Goal: Obtain resource: Obtain resource

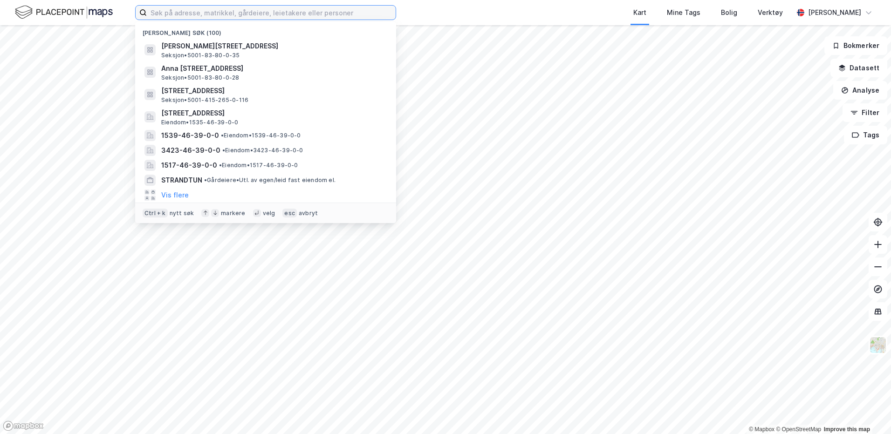
click at [233, 11] on input at bounding box center [271, 13] width 249 height 14
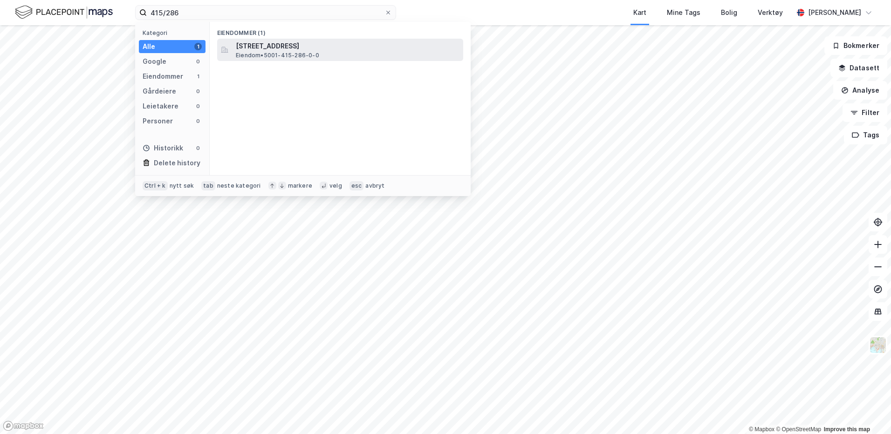
click at [252, 40] on div "[STREET_ADDRESS] • 5001-415-286-0-0" at bounding box center [340, 50] width 246 height 22
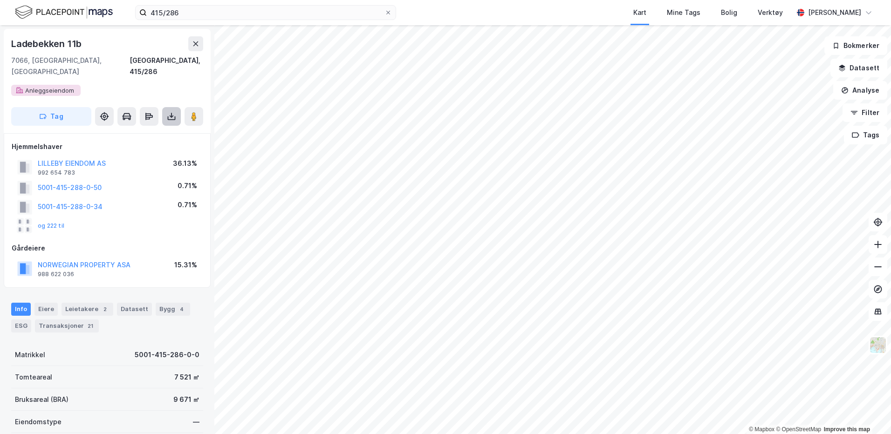
click at [171, 107] on button at bounding box center [171, 116] width 19 height 19
click at [150, 131] on div "Last ned grunnbok" at bounding box center [125, 134] width 54 height 7
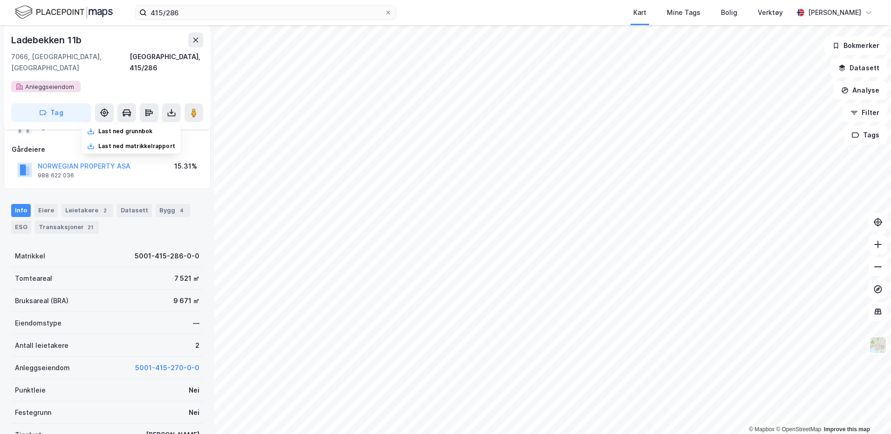
scroll to position [140, 0]
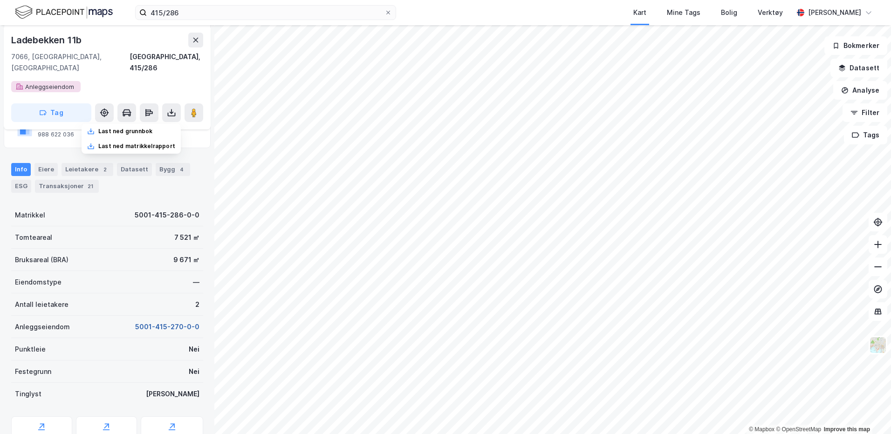
click at [148, 321] on button "5001-415-270-0-0" at bounding box center [167, 326] width 64 height 11
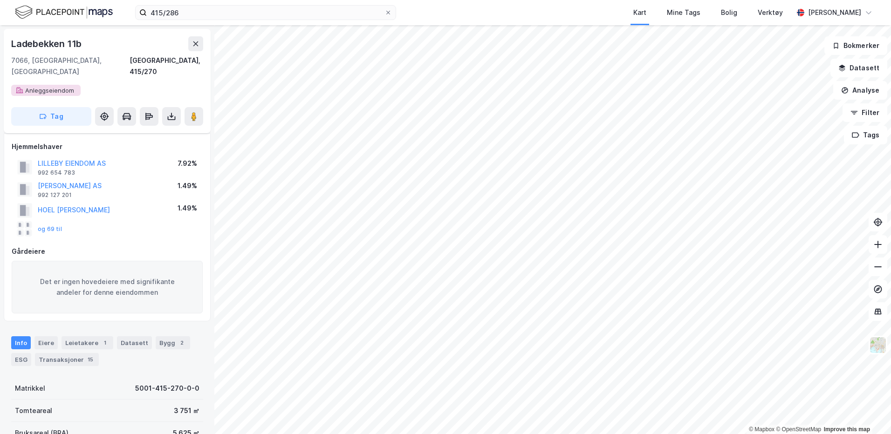
scroll to position [140, 0]
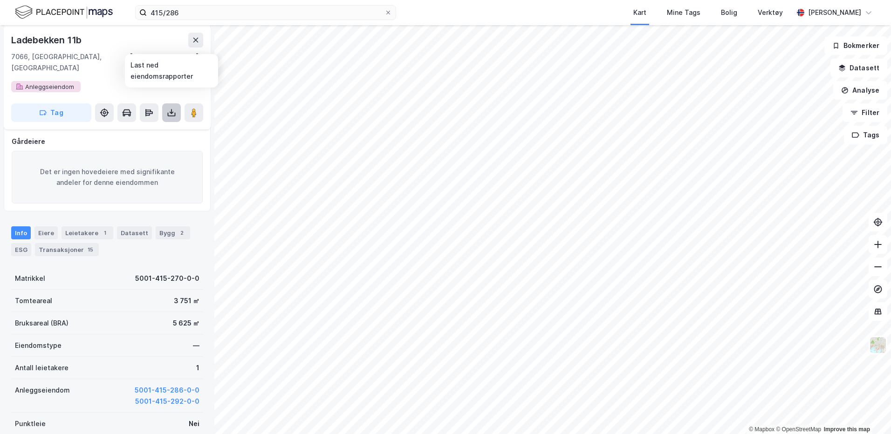
click at [173, 108] on icon at bounding box center [171, 112] width 9 height 9
click at [142, 128] on div "Last ned grunnbok" at bounding box center [125, 131] width 54 height 7
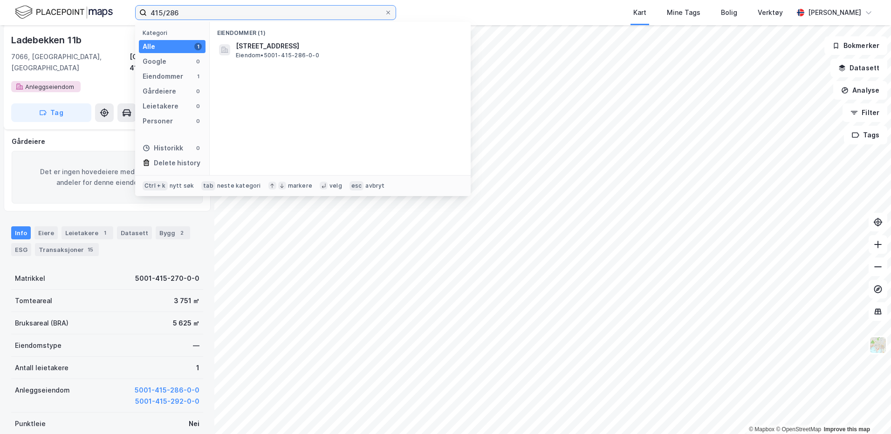
click at [193, 13] on input "415/286" at bounding box center [266, 13] width 238 height 14
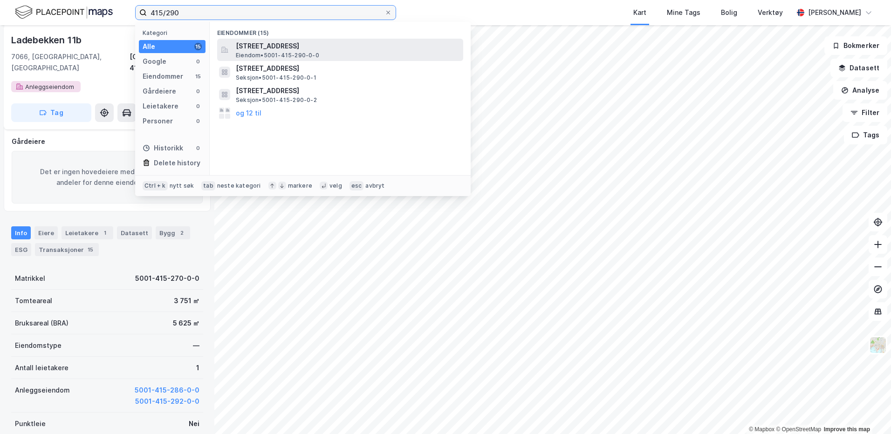
type input "415/290"
click at [254, 52] on span "Eiendom • 5001-415-290-0-0" at bounding box center [277, 55] width 83 height 7
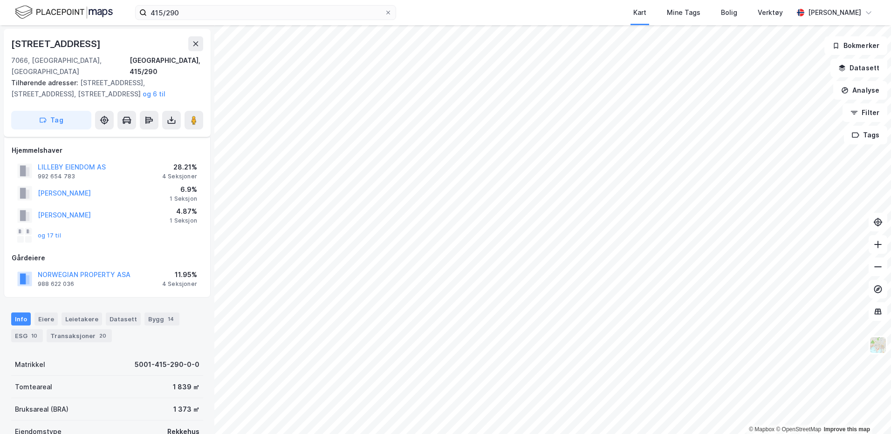
scroll to position [140, 0]
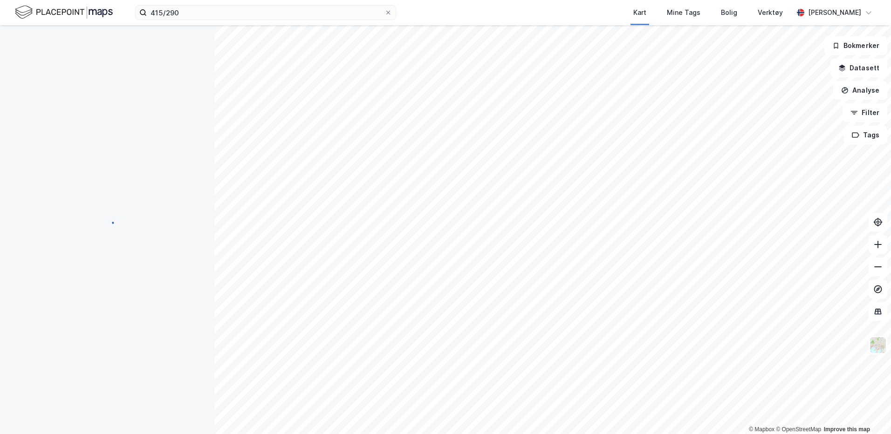
scroll to position [140, 0]
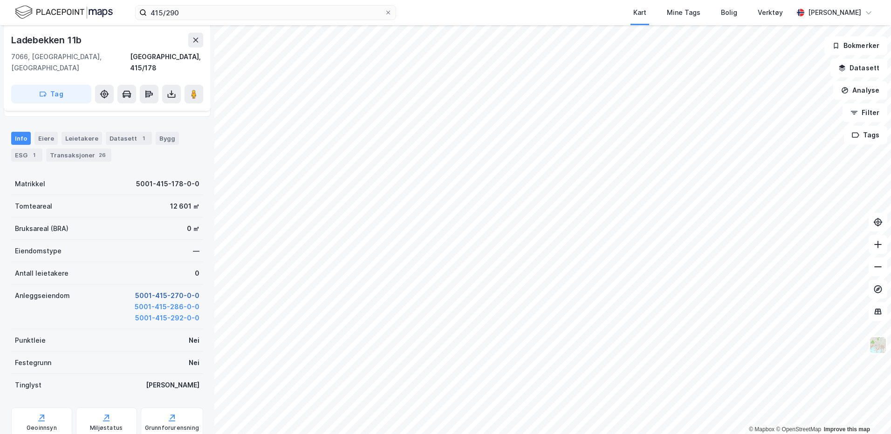
click at [165, 290] on button "5001-415-270-0-0" at bounding box center [167, 295] width 64 height 11
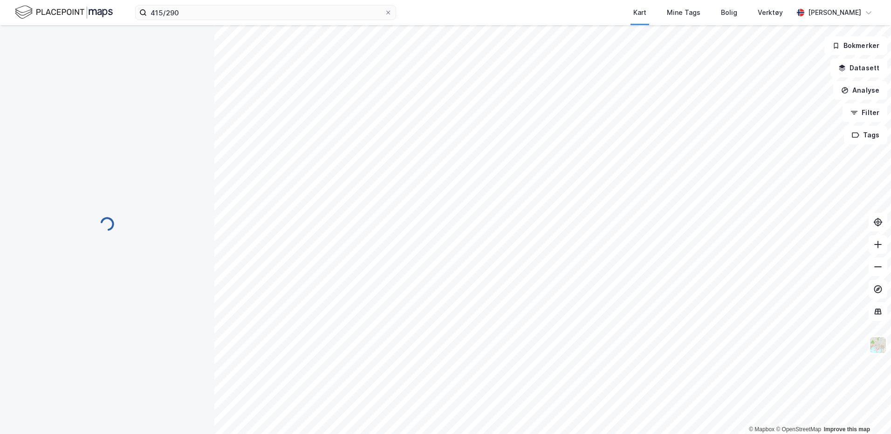
scroll to position [140, 0]
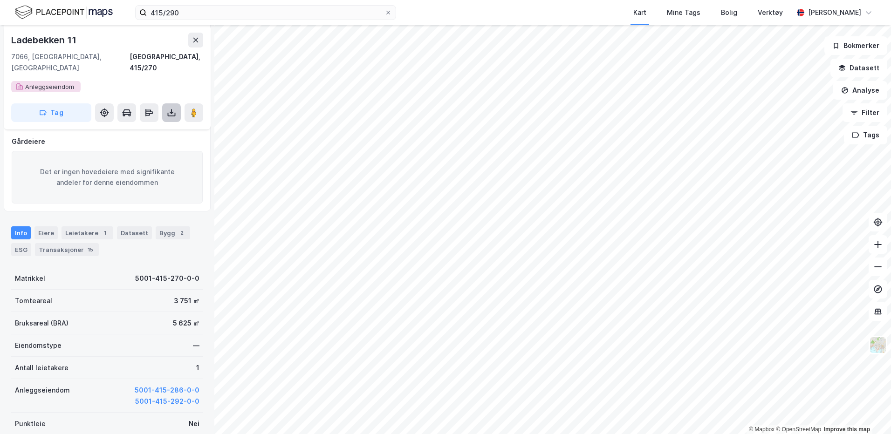
click at [174, 109] on button at bounding box center [171, 112] width 19 height 19
click at [146, 128] on div "Last ned grunnbok" at bounding box center [125, 131] width 54 height 7
